Goal: Information Seeking & Learning: Learn about a topic

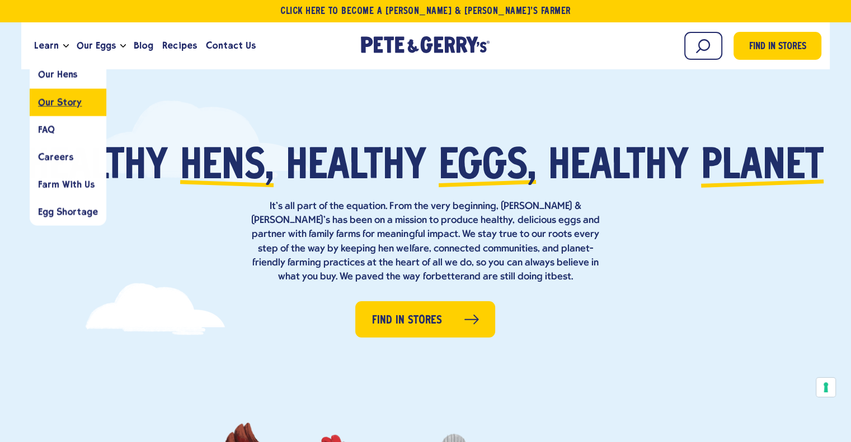
click at [65, 102] on span "Our Story" at bounding box center [60, 102] width 44 height 11
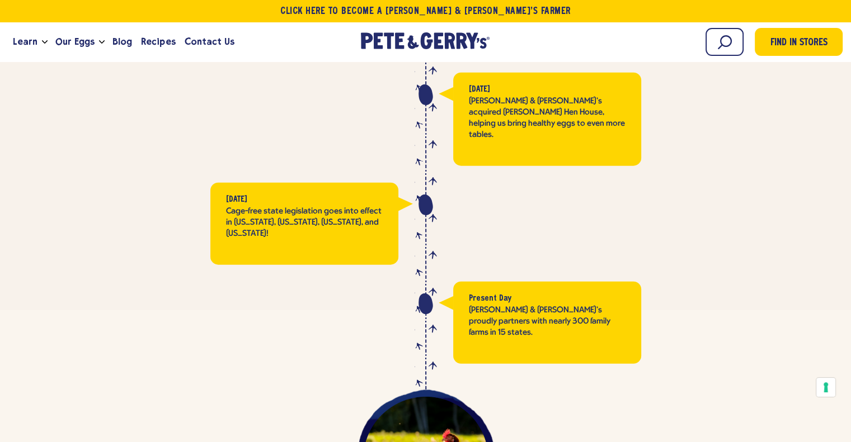
scroll to position [2794, 0]
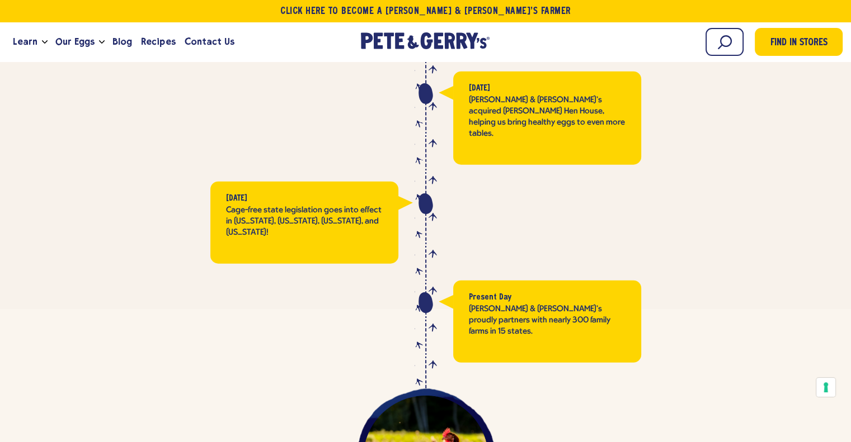
click at [352, 281] on div at bounding box center [224, 322] width 378 height 82
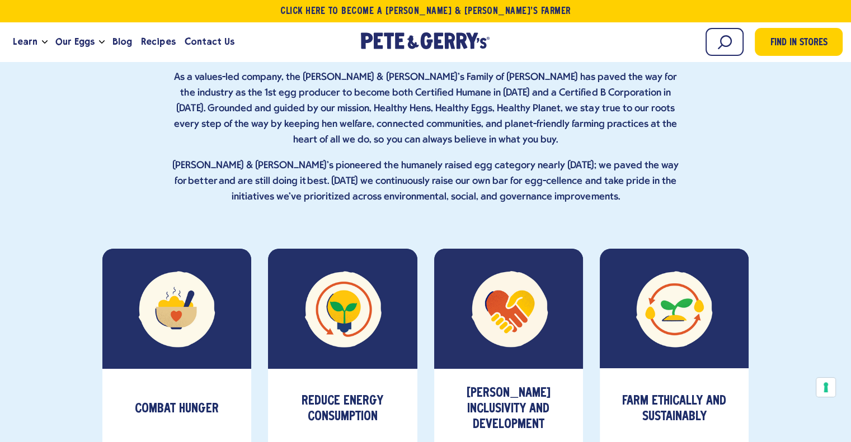
scroll to position [3875, 0]
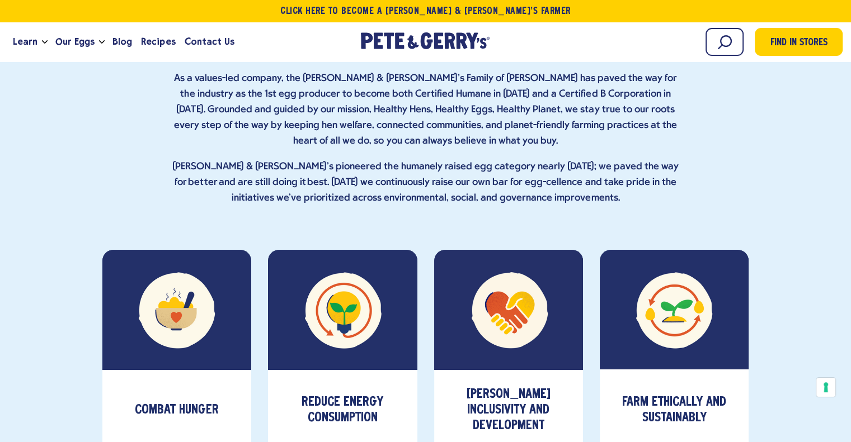
click at [197, 370] on div "Combat Hunger" at bounding box center [176, 422] width 149 height 105
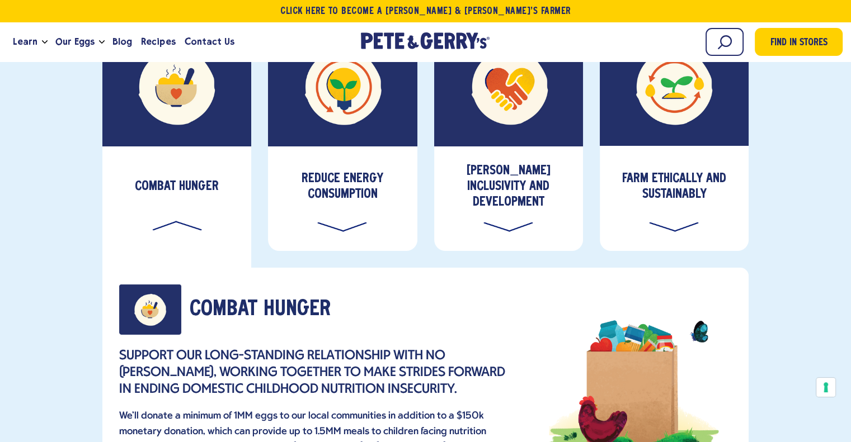
scroll to position [3912, 0]
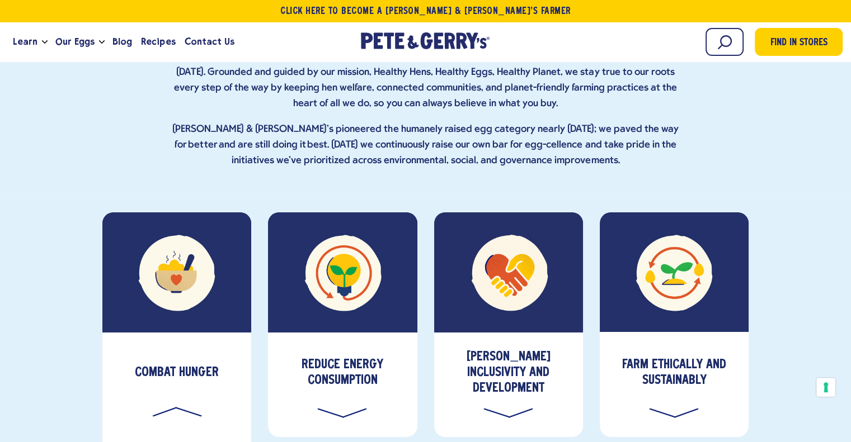
click at [154, 333] on div "Combat Hunger" at bounding box center [176, 385] width 149 height 105
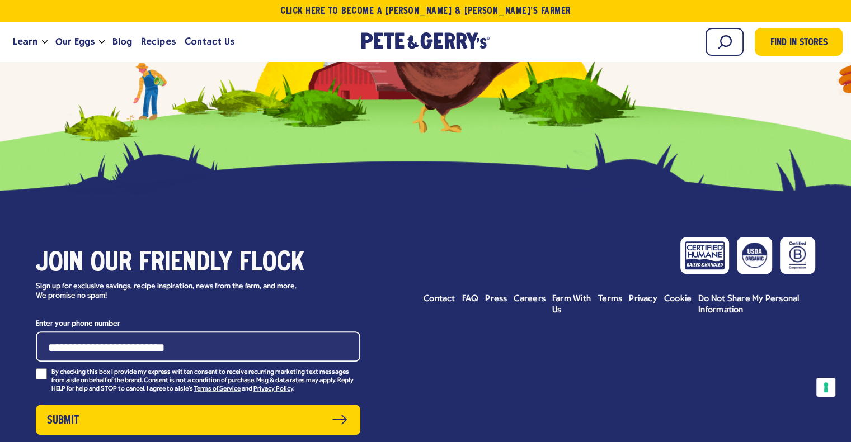
scroll to position [4936, 0]
